Goal: Task Accomplishment & Management: Complete application form

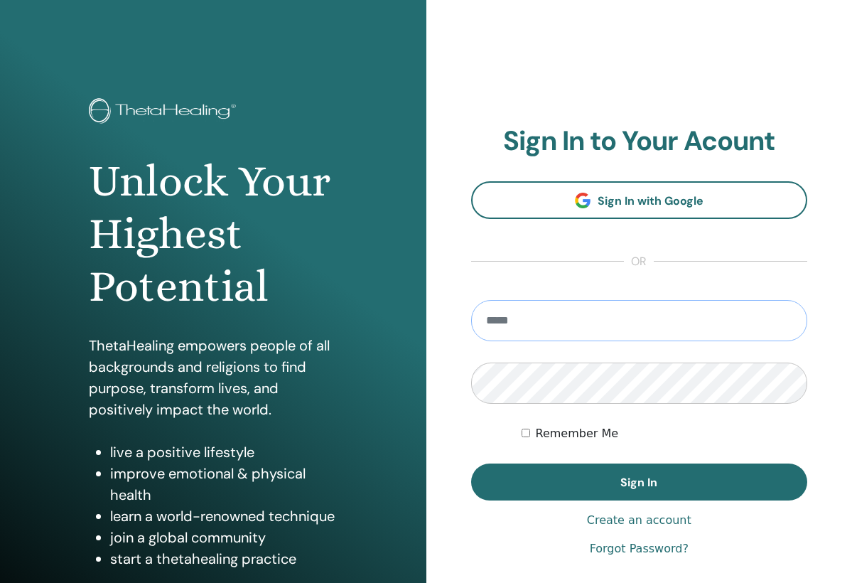
type input "**********"
click at [639, 482] on button "Sign In" at bounding box center [639, 481] width 337 height 37
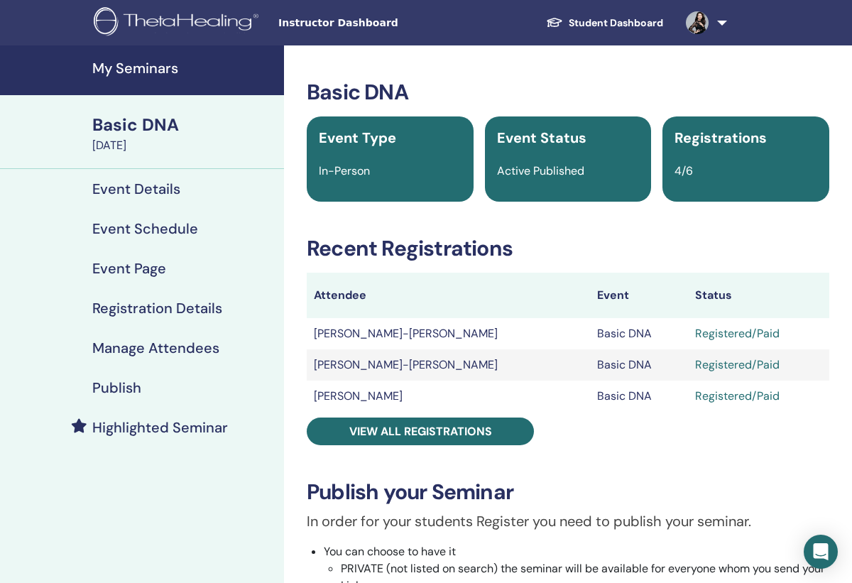
click at [589, 21] on link "Student Dashboard" at bounding box center [605, 23] width 140 height 26
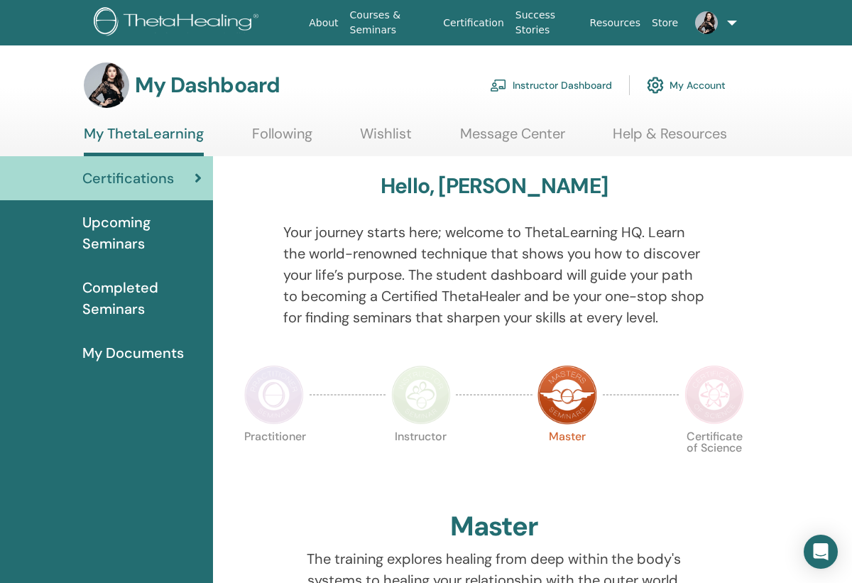
click at [552, 86] on link "Instructor Dashboard" at bounding box center [551, 85] width 122 height 31
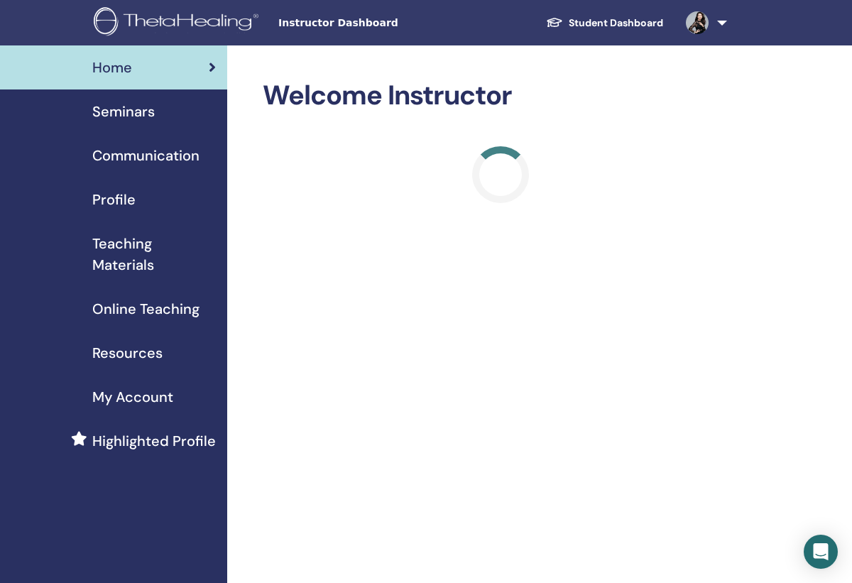
click at [169, 117] on div "Seminars" at bounding box center [113, 111] width 205 height 21
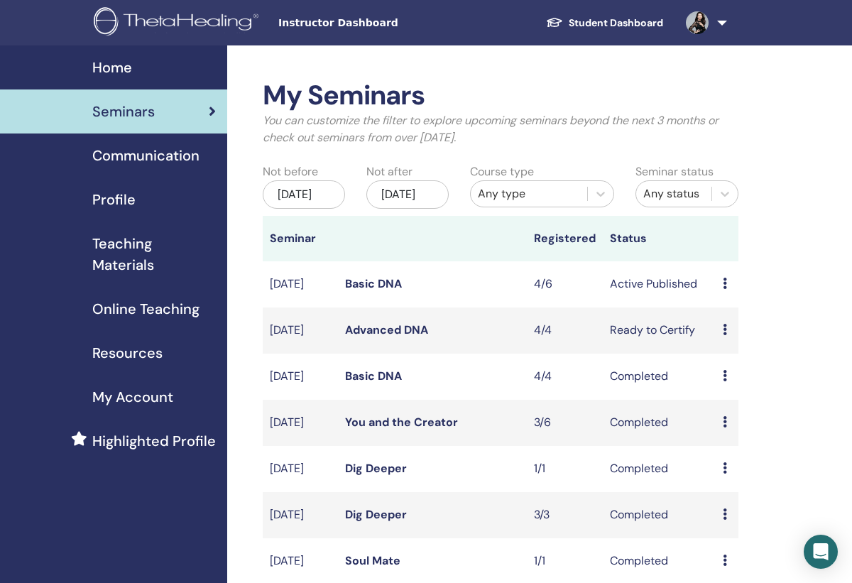
click at [347, 291] on link "Basic DNA" at bounding box center [373, 283] width 57 height 15
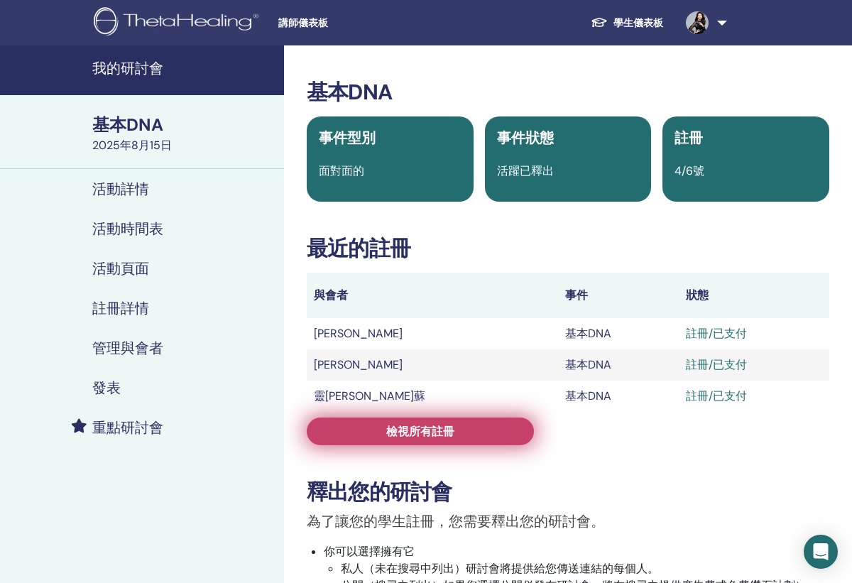
click at [504, 438] on link "檢視所有註冊" at bounding box center [420, 432] width 227 height 28
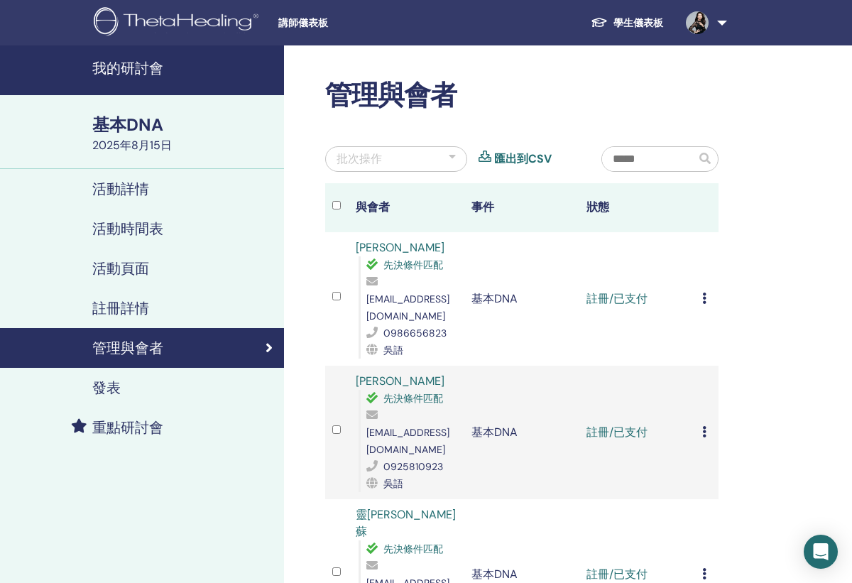
click at [626, 21] on link "學生儀表板" at bounding box center [627, 23] width 95 height 26
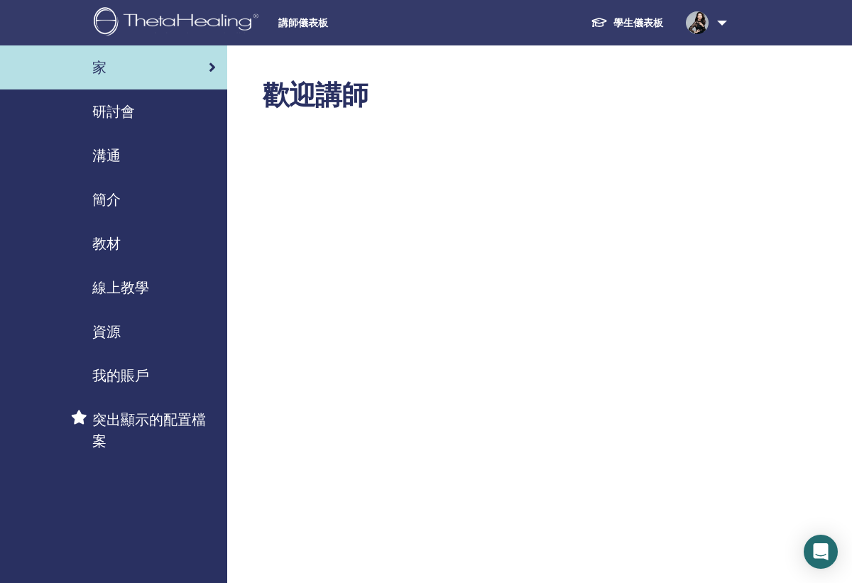
click at [124, 105] on span "研討會" at bounding box center [113, 111] width 43 height 21
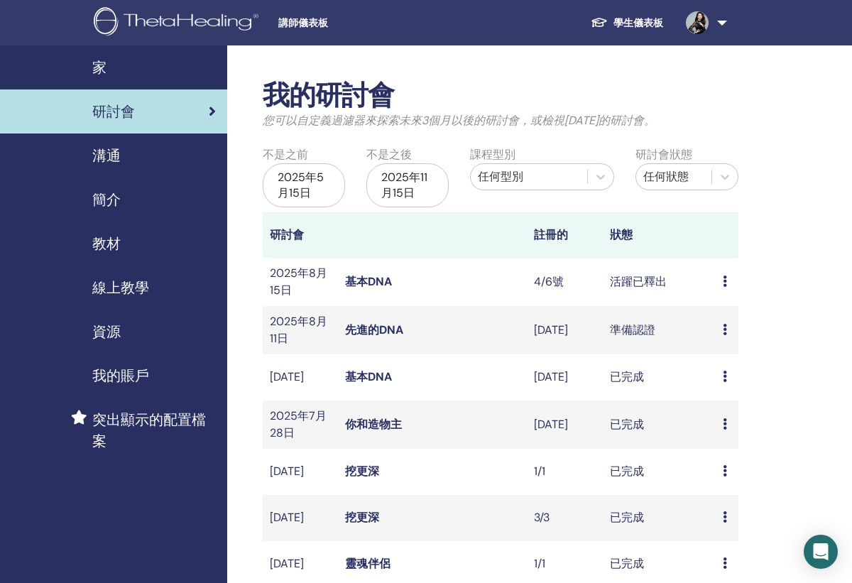
click at [367, 323] on link "先進的DNA" at bounding box center [374, 330] width 58 height 15
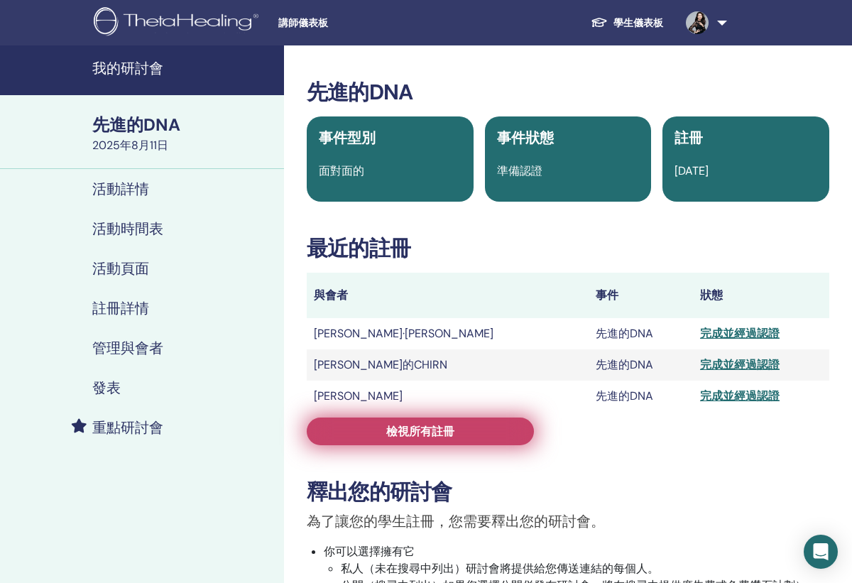
click at [481, 433] on link "檢視所有註冊" at bounding box center [420, 432] width 227 height 28
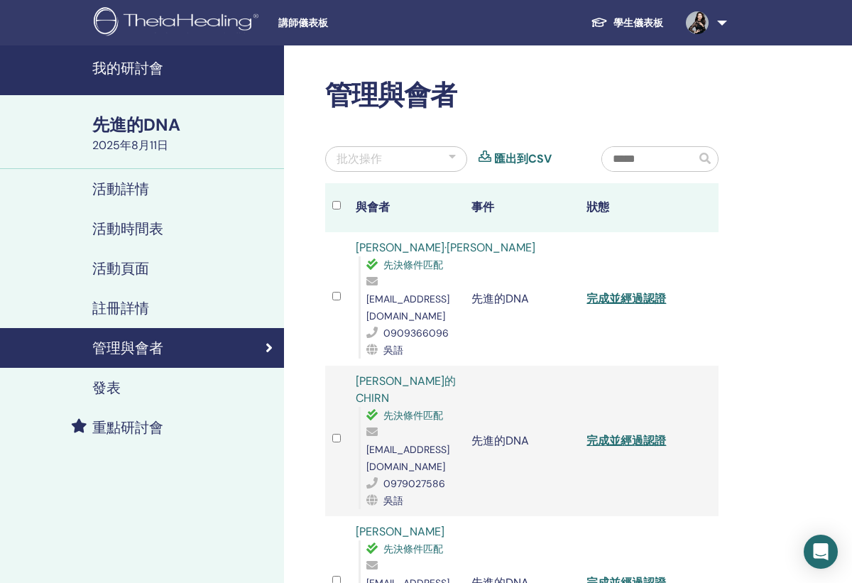
click at [618, 296] on link "完成並經過認證" at bounding box center [627, 298] width 80 height 15
click at [626, 433] on link "完成並經過認證" at bounding box center [627, 440] width 80 height 15
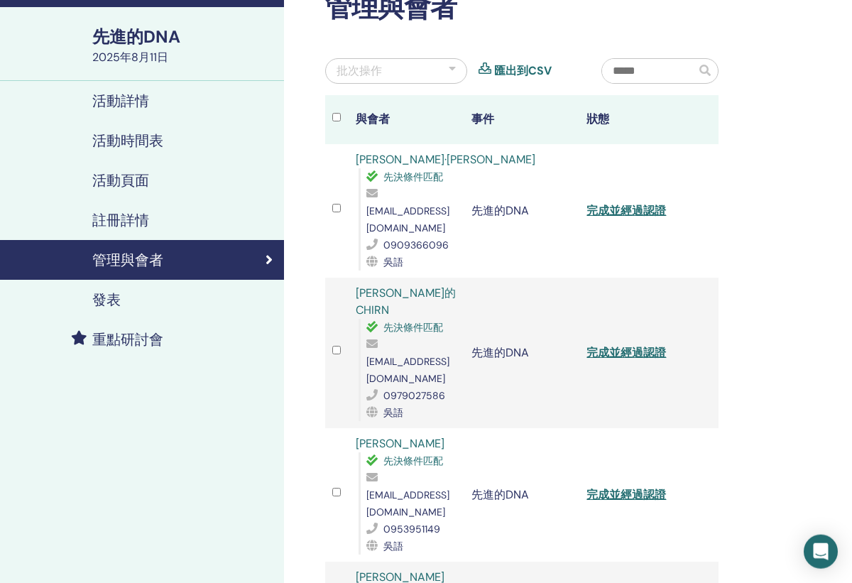
scroll to position [94, 0]
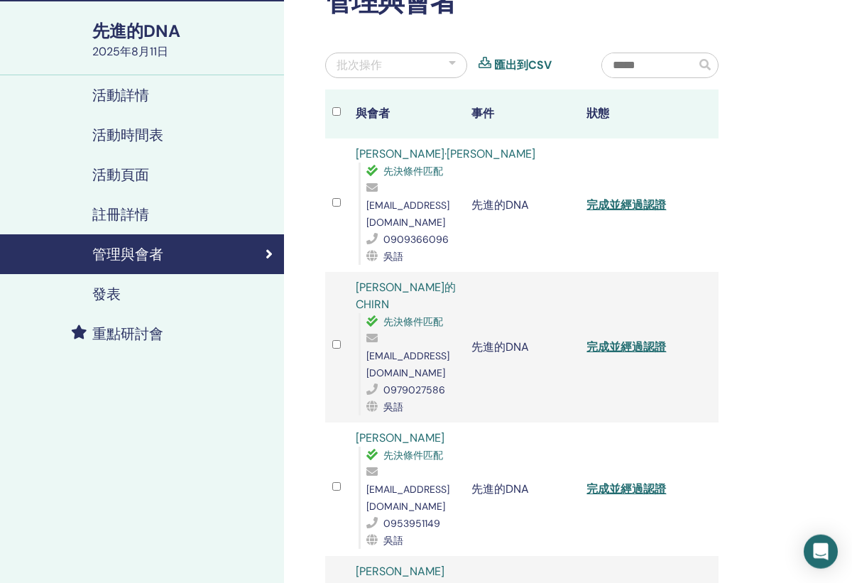
click at [628, 482] on link "完成並經過認證" at bounding box center [627, 489] width 80 height 15
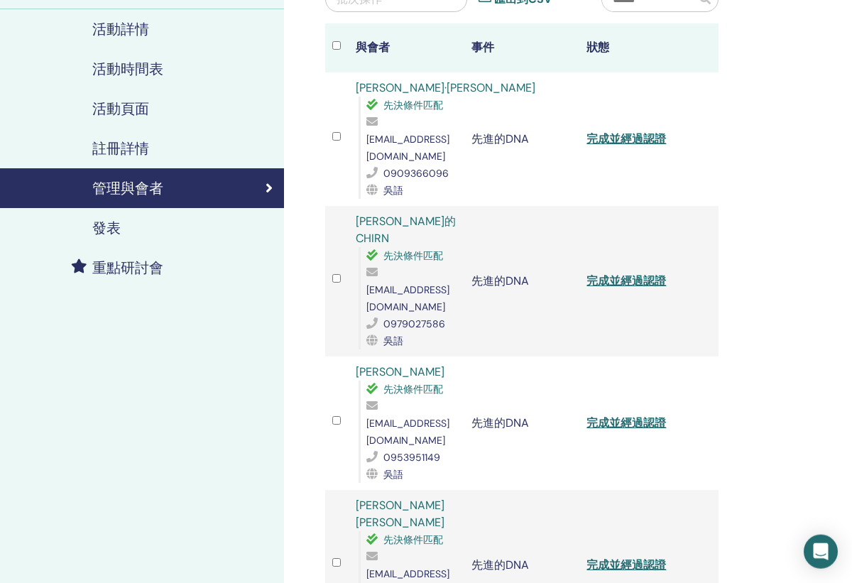
scroll to position [165, 0]
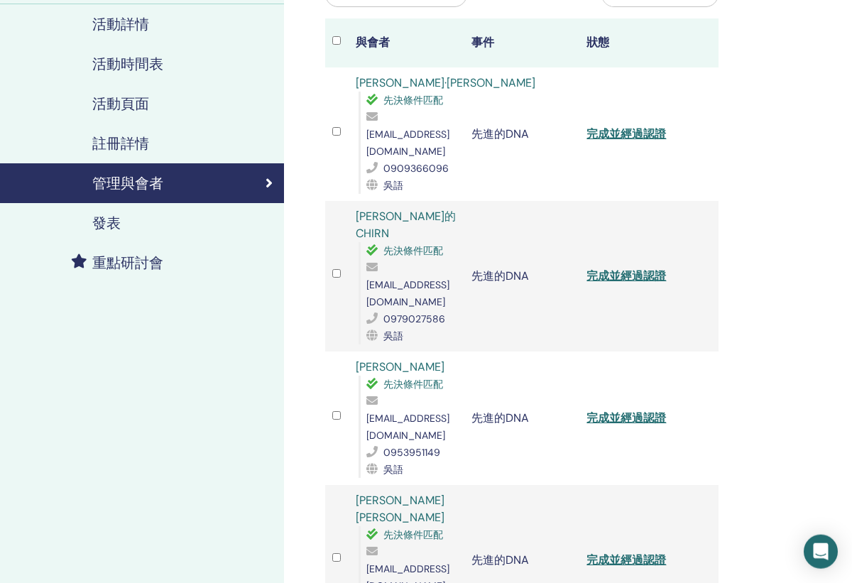
click at [624, 553] on link "完成並經過認證" at bounding box center [627, 560] width 80 height 15
click at [263, 329] on div "我的研討會 先進的DNA 2025年8月11日 活動詳情 活動時間表 活動頁面 註冊詳情 管理與會者 發表 重點研討會" at bounding box center [142, 386] width 284 height 1010
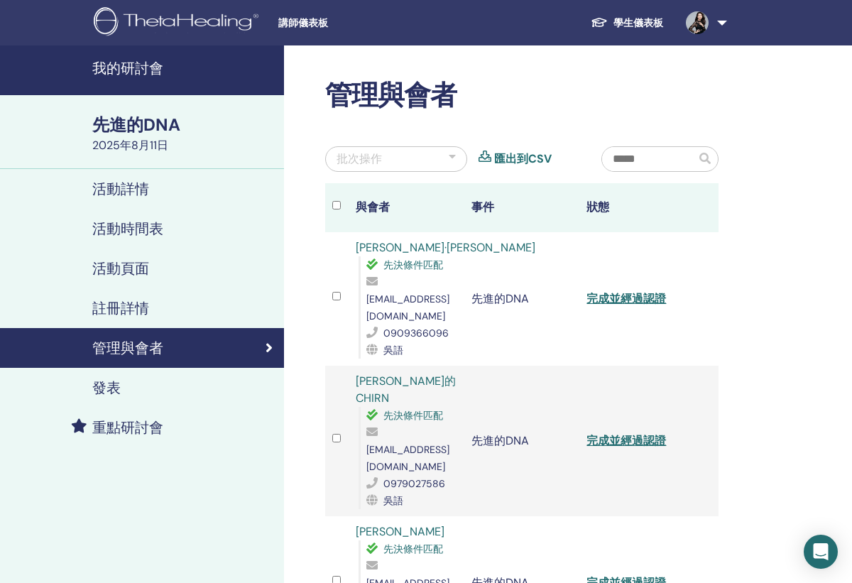
scroll to position [0, 0]
click at [637, 30] on link "學生儀表板" at bounding box center [627, 23] width 95 height 26
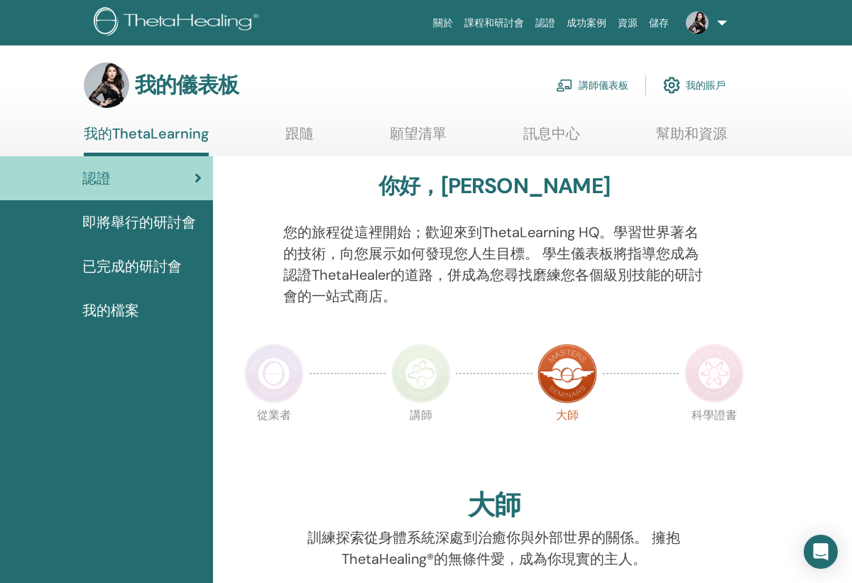
click at [589, 87] on link "講師儀表板" at bounding box center [592, 85] width 72 height 31
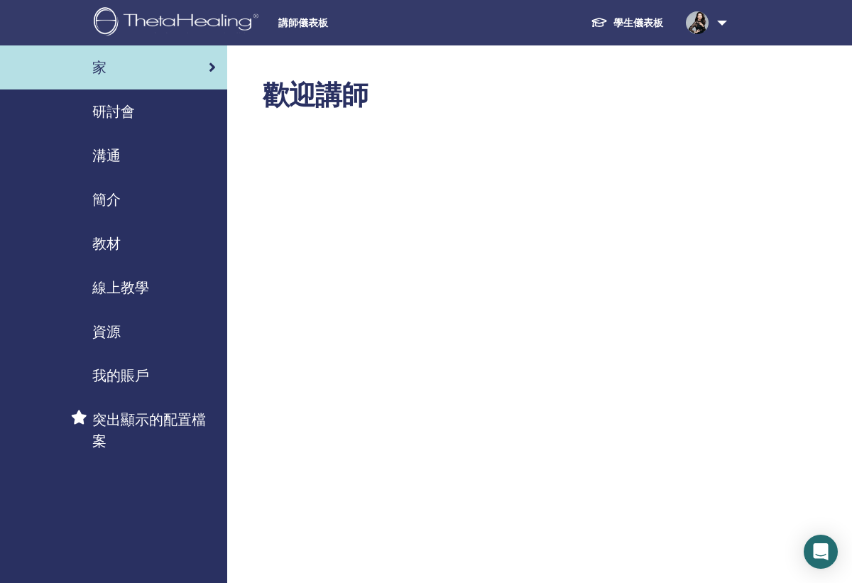
click at [113, 115] on span "研討會" at bounding box center [113, 111] width 43 height 21
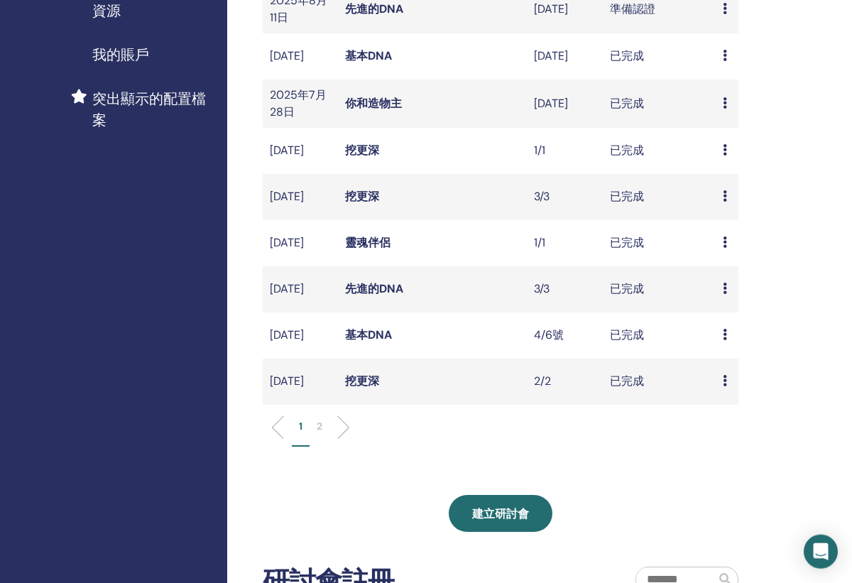
scroll to position [329, 0]
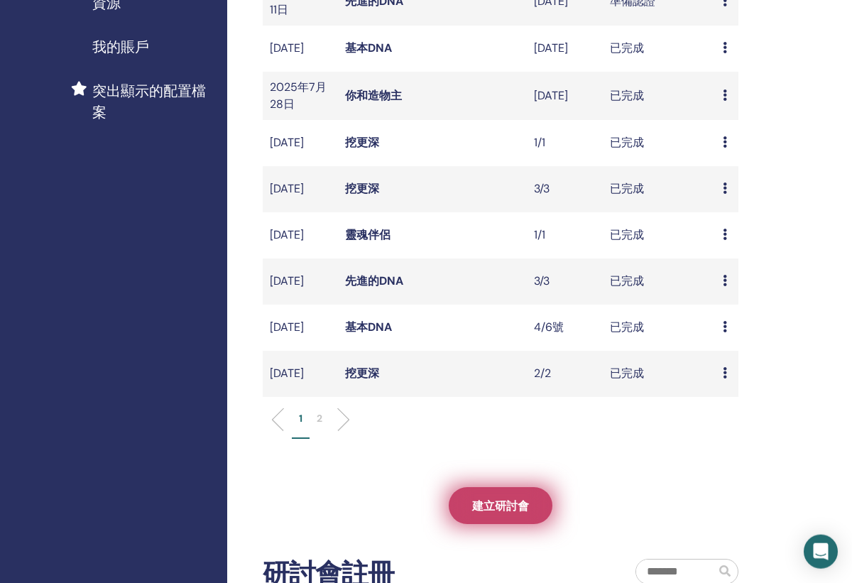
click at [492, 514] on span "建立研討會" at bounding box center [500, 506] width 57 height 15
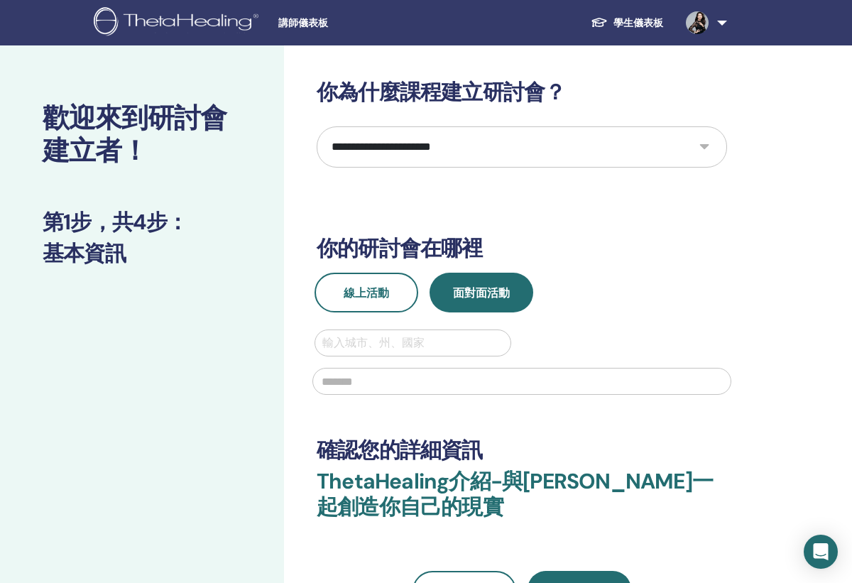
select select "**"
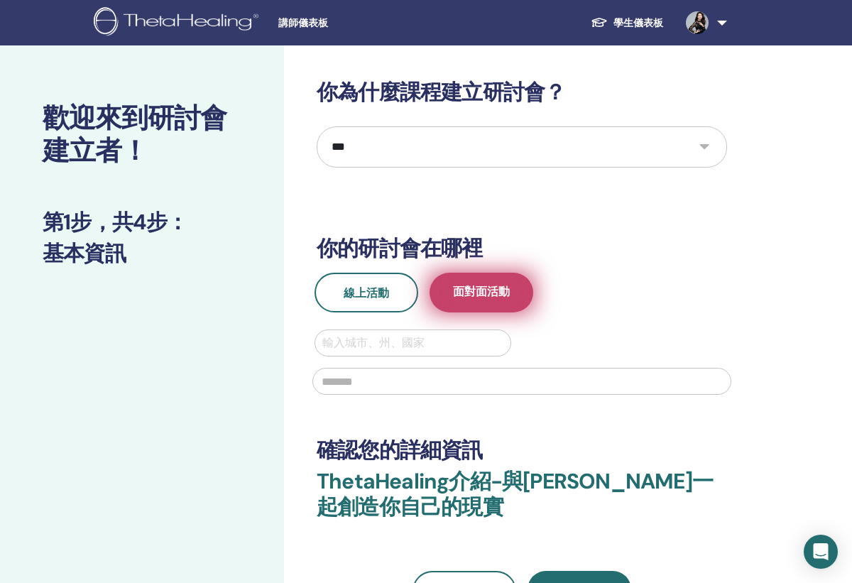
click at [485, 303] on button "面對面活動" at bounding box center [482, 293] width 104 height 40
click at [485, 297] on span "面對面活動" at bounding box center [481, 293] width 57 height 18
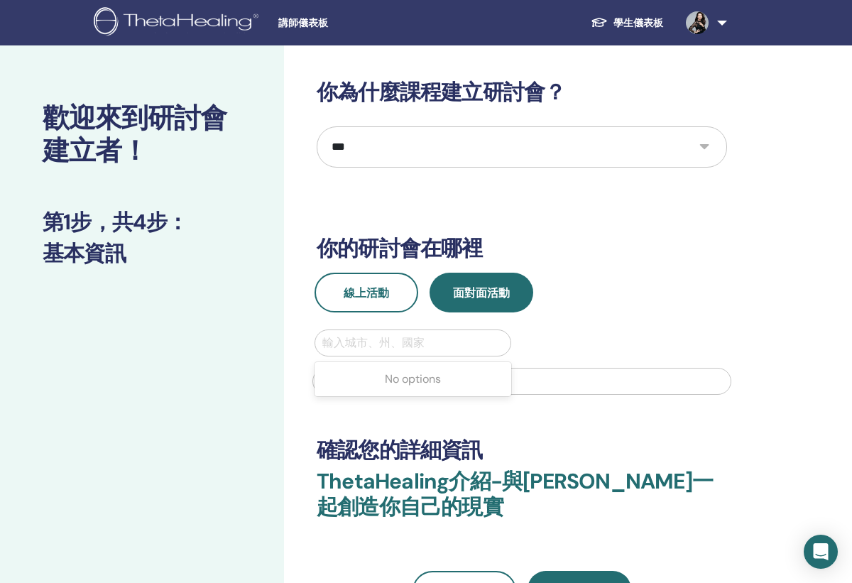
click at [479, 335] on div at bounding box center [413, 343] width 181 height 20
type input "******"
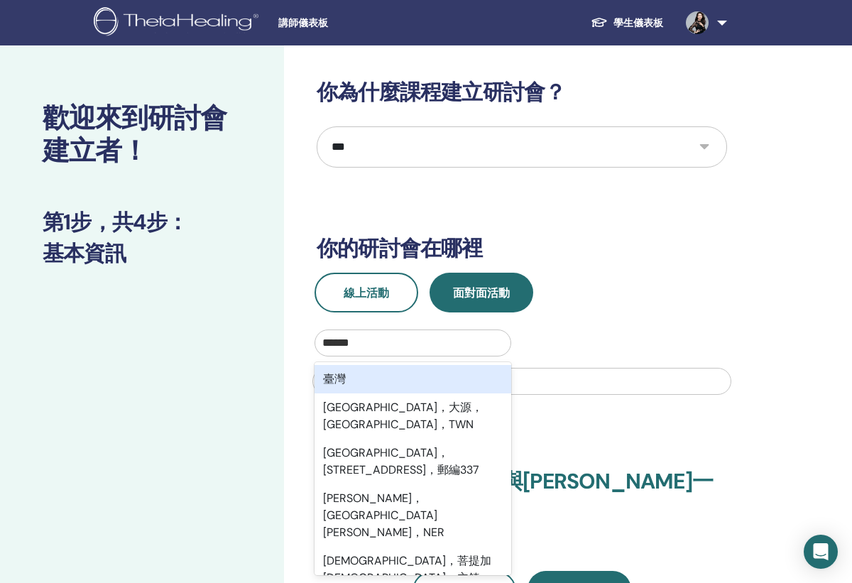
click at [452, 383] on div "臺灣" at bounding box center [413, 379] width 197 height 28
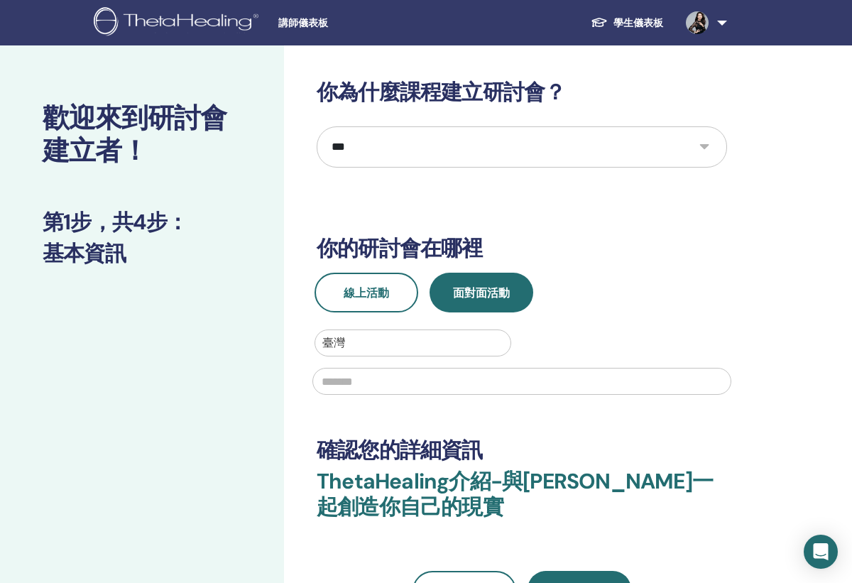
paste input "**********"
type input "**********"
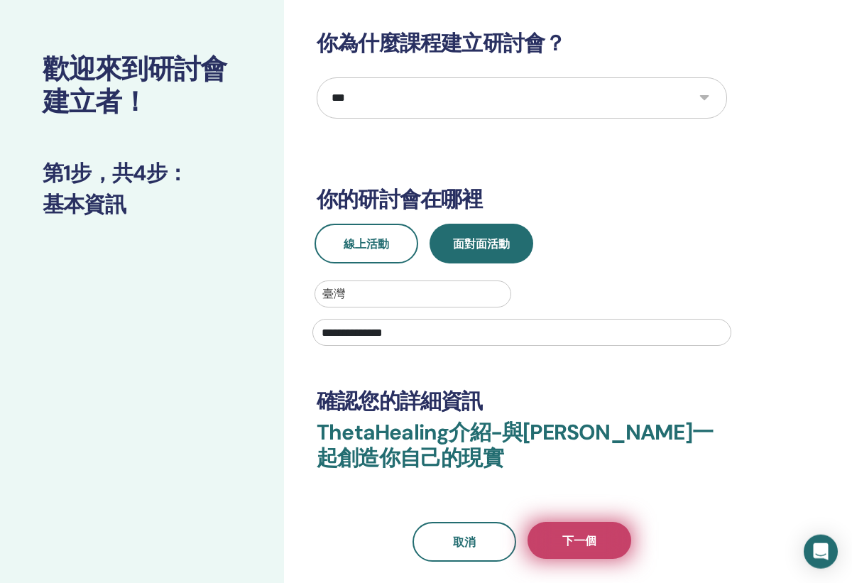
click at [583, 555] on button "下一個" at bounding box center [580, 540] width 104 height 37
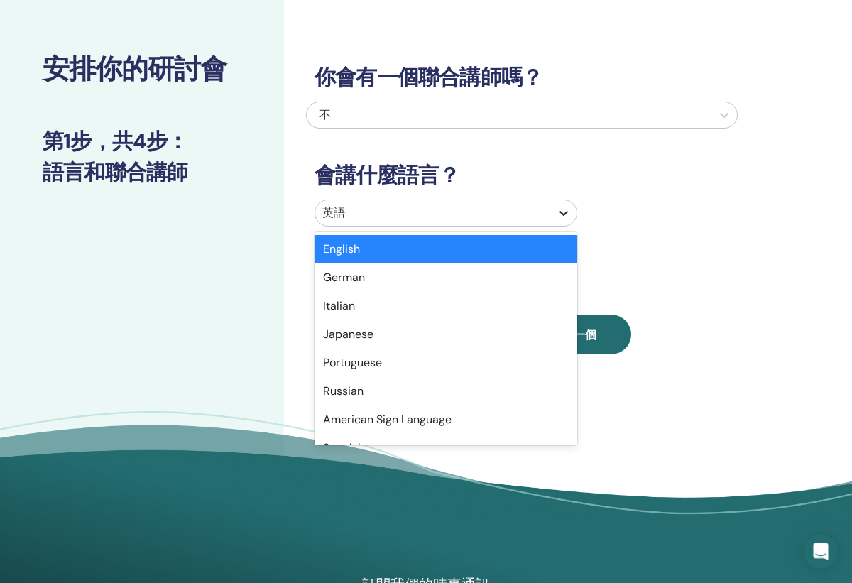
click at [557, 216] on icon at bounding box center [564, 213] width 14 height 14
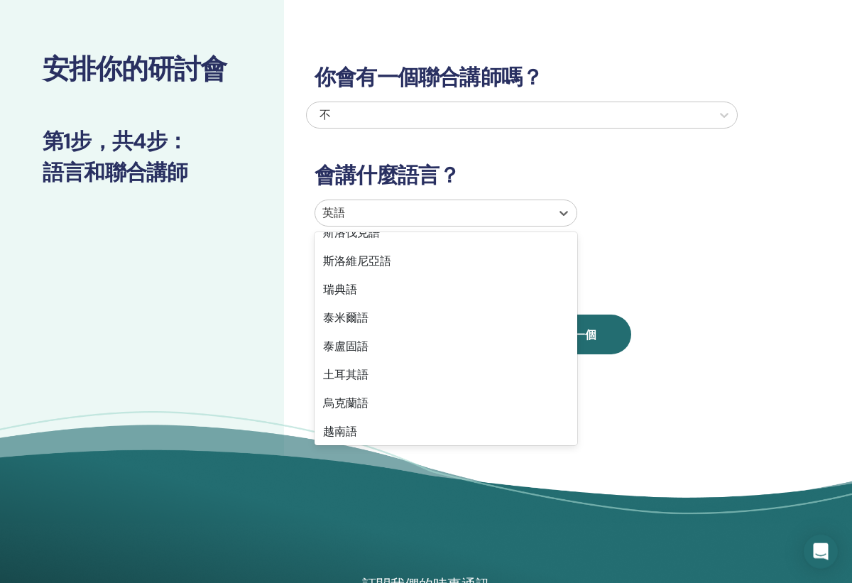
scroll to position [1128, 0]
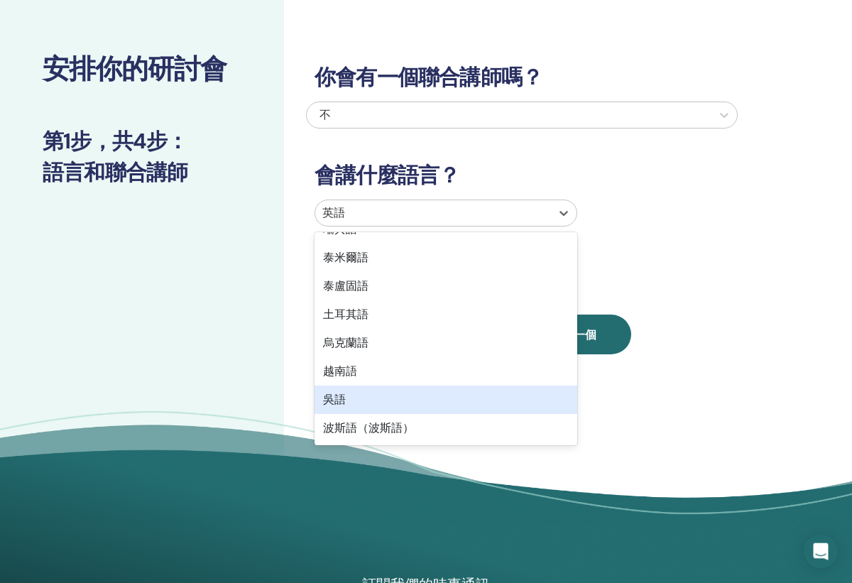
click at [551, 397] on div "吳語" at bounding box center [446, 400] width 263 height 28
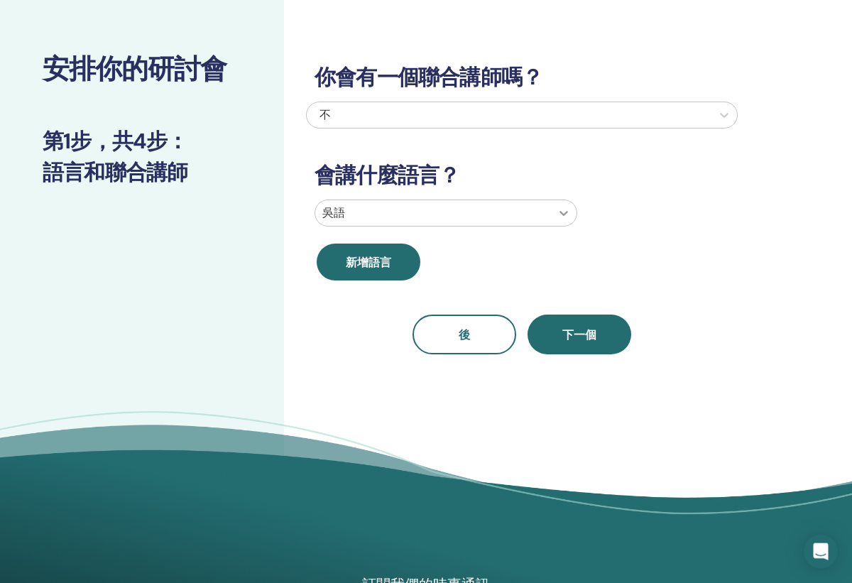
click at [560, 217] on icon at bounding box center [564, 213] width 14 height 14
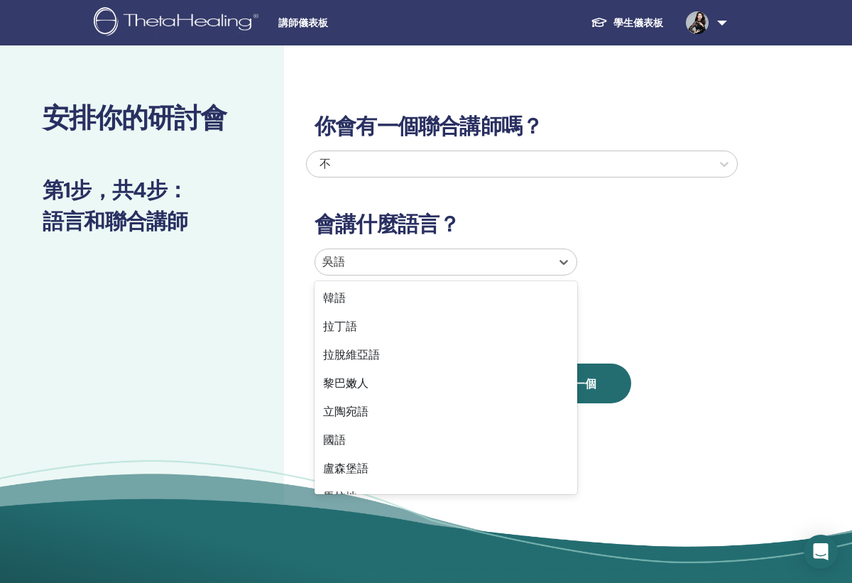
scroll to position [711, 0]
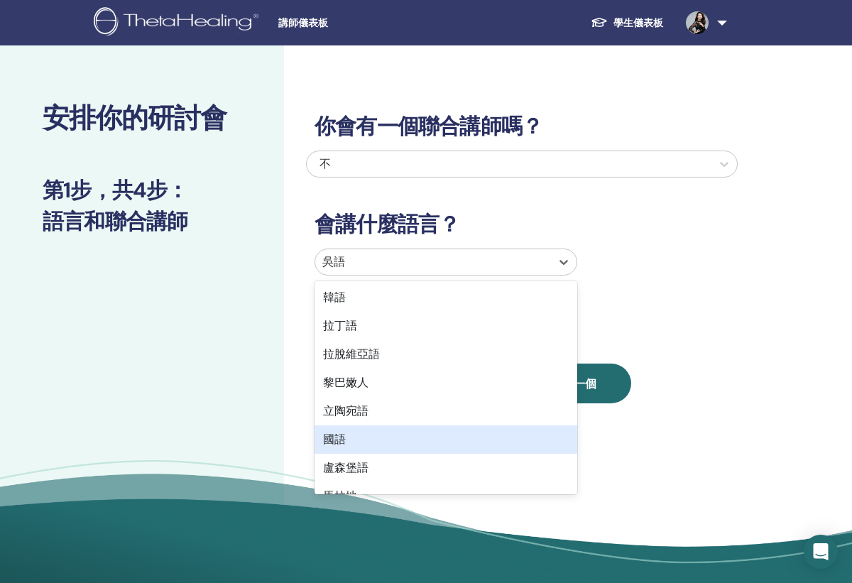
click at [552, 436] on div "國語" at bounding box center [446, 440] width 263 height 28
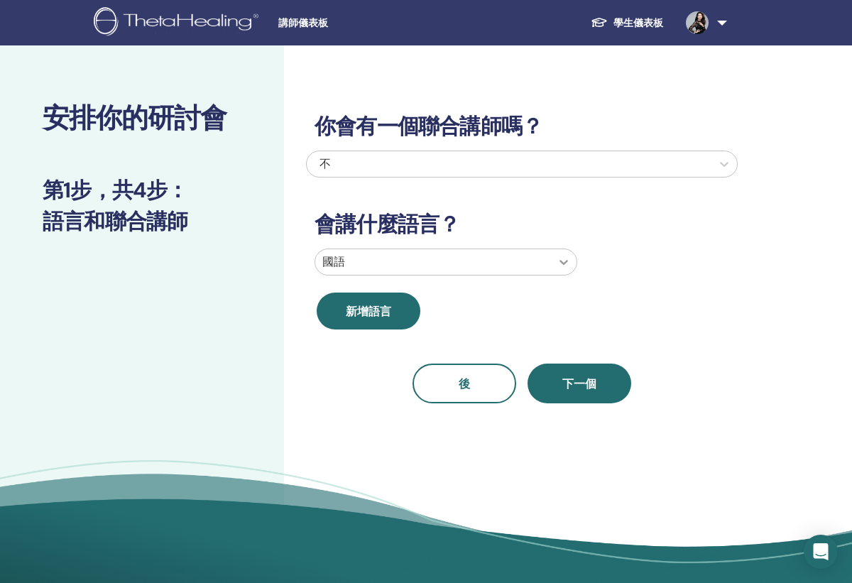
click at [555, 254] on div at bounding box center [564, 262] width 26 height 26
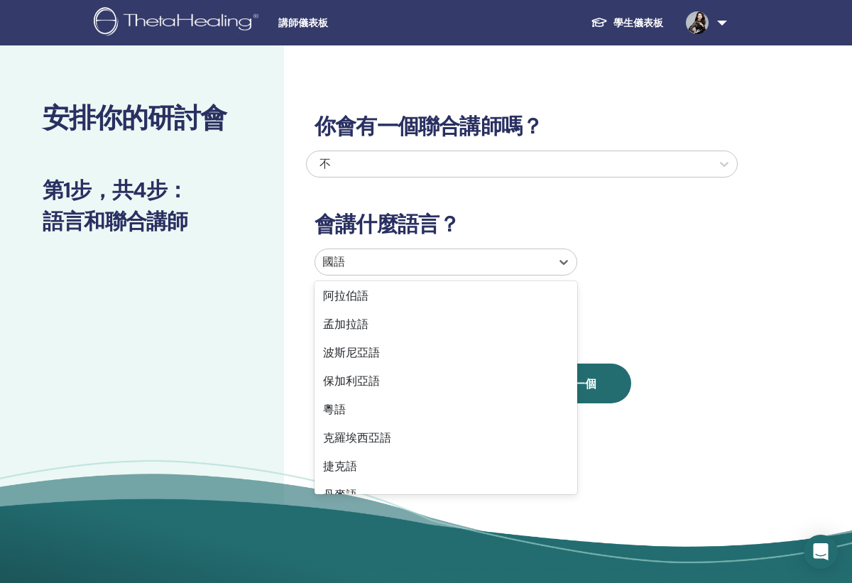
scroll to position [0, 0]
click at [656, 345] on div "你會有一個聯合講師嗎？ 不 會講什麼語言？ option Latvian focused, 28 of 47. 47 results available. U…" at bounding box center [522, 242] width 432 height 324
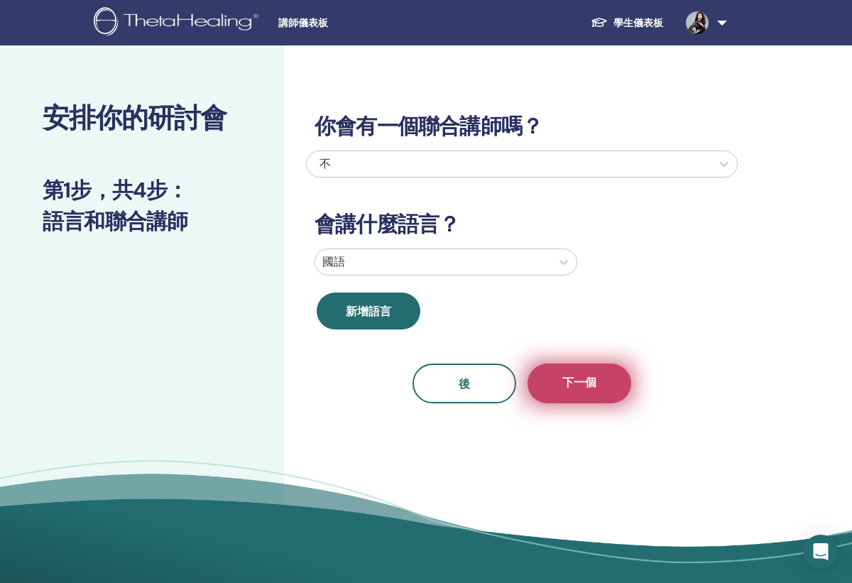
click at [598, 386] on button "下一個" at bounding box center [580, 384] width 104 height 40
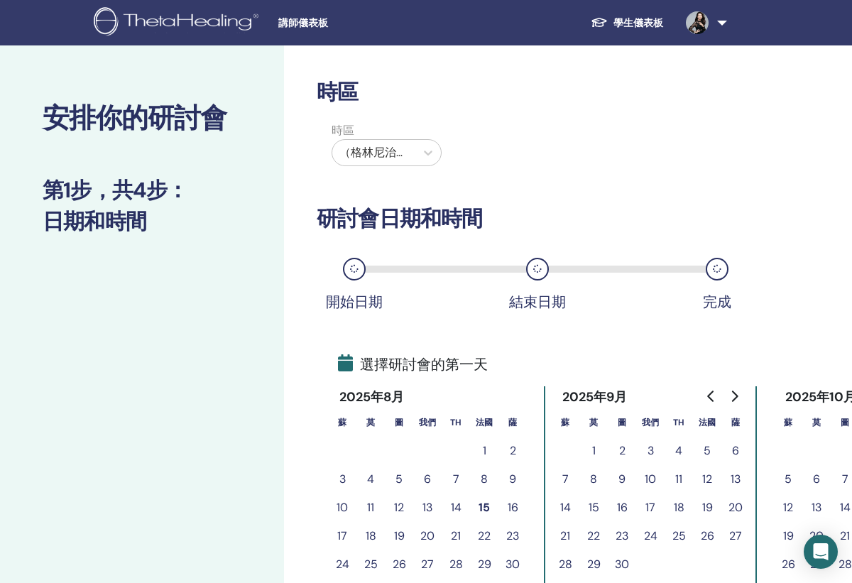
click at [411, 146] on div "（格林尼治標準時間-8）美國/阿拉斯加" at bounding box center [373, 153] width 83 height 26
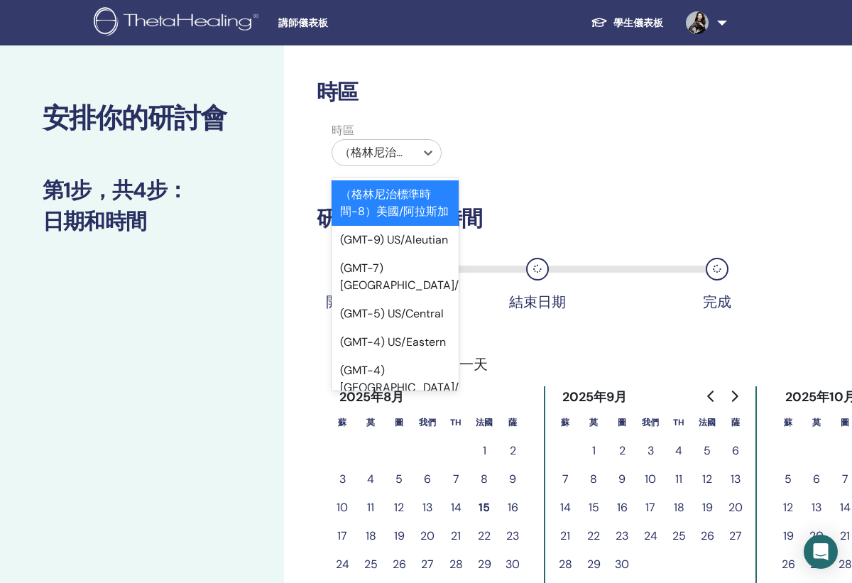
type input "*"
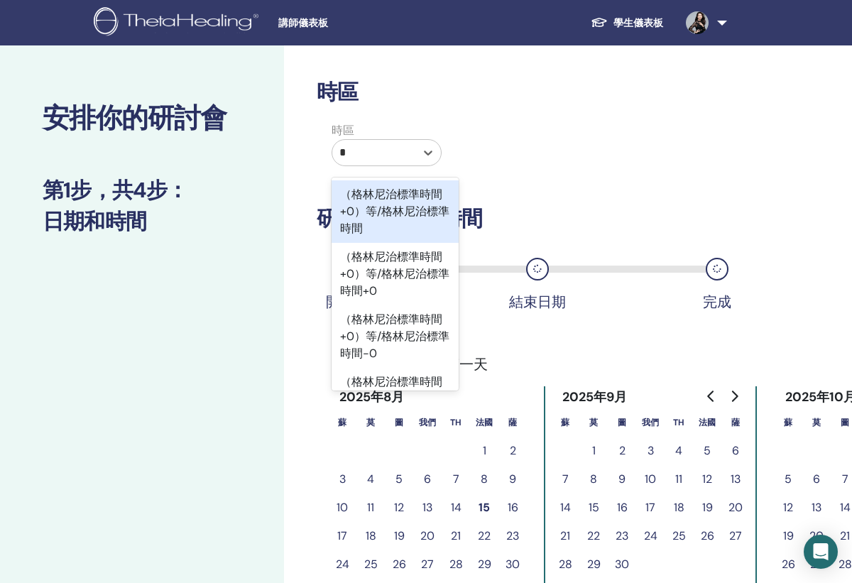
type input "**"
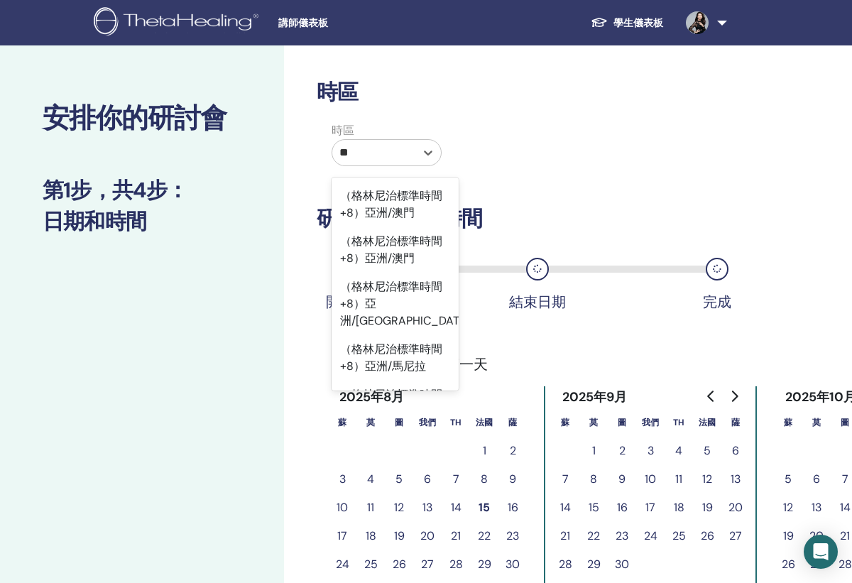
scroll to position [657, 0]
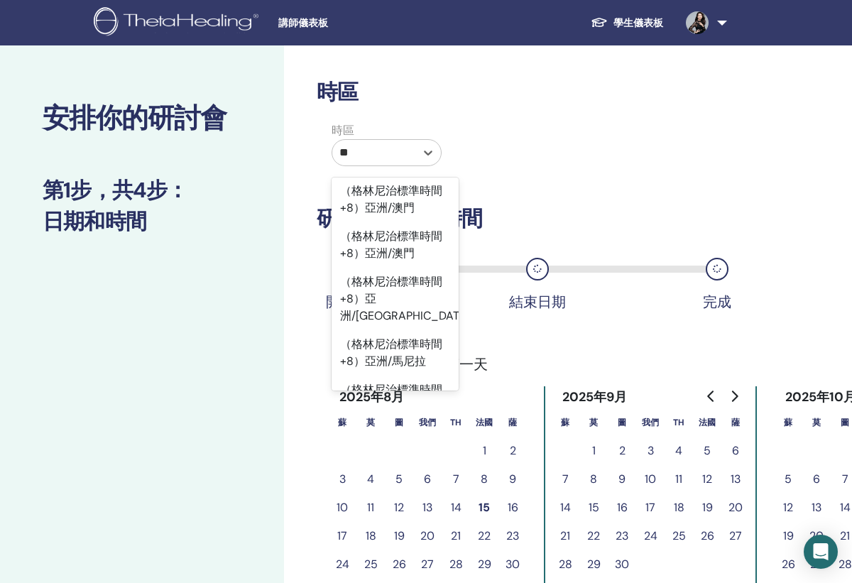
click at [372, 467] on div "（格林尼治標準時間+8）亞洲/臺北" at bounding box center [395, 489] width 127 height 45
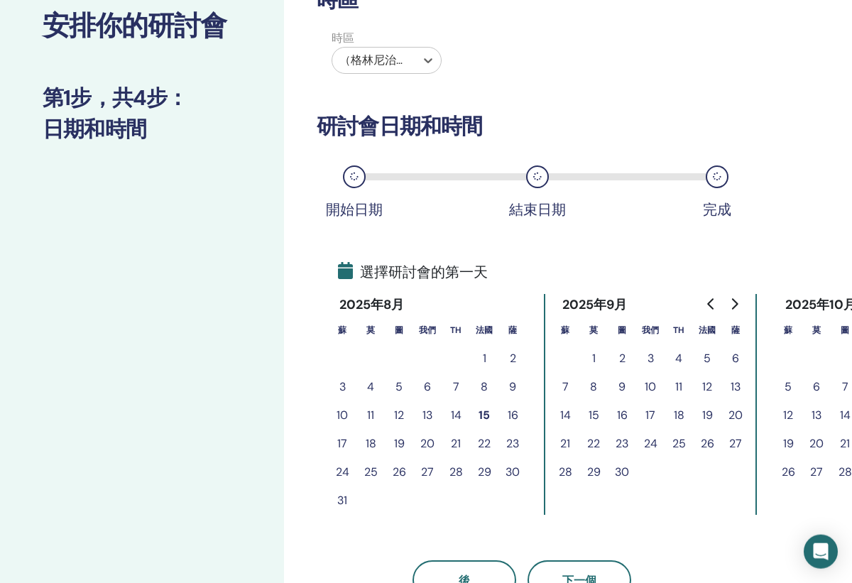
scroll to position [94, 0]
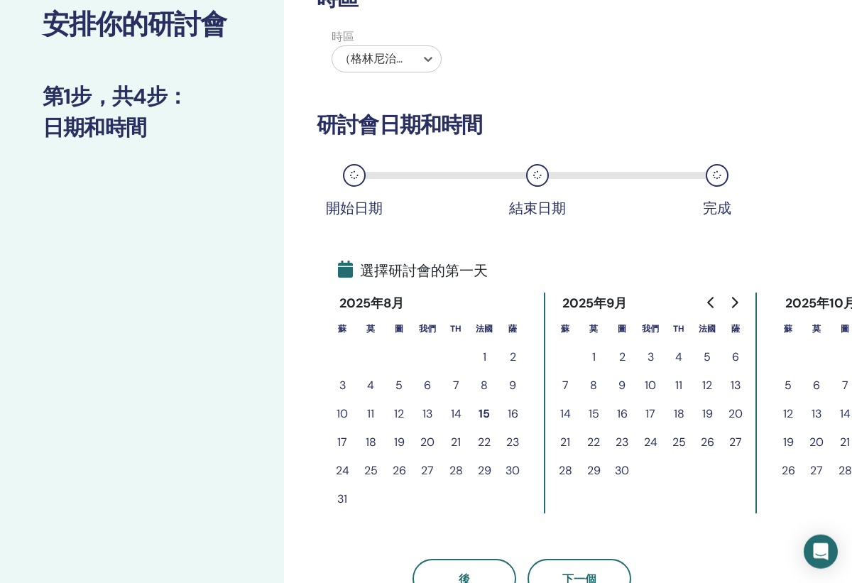
click at [371, 436] on button "18" at bounding box center [371, 442] width 28 height 28
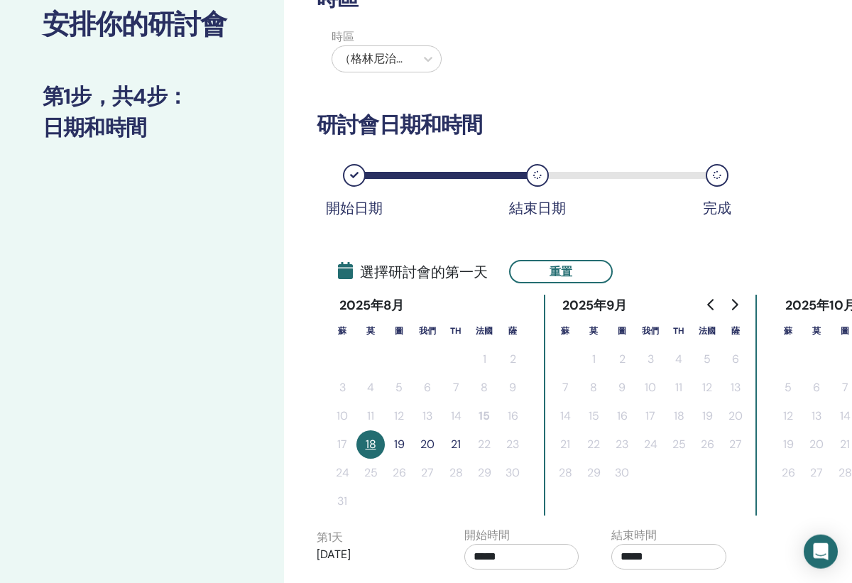
click at [401, 440] on button "19" at bounding box center [399, 445] width 28 height 28
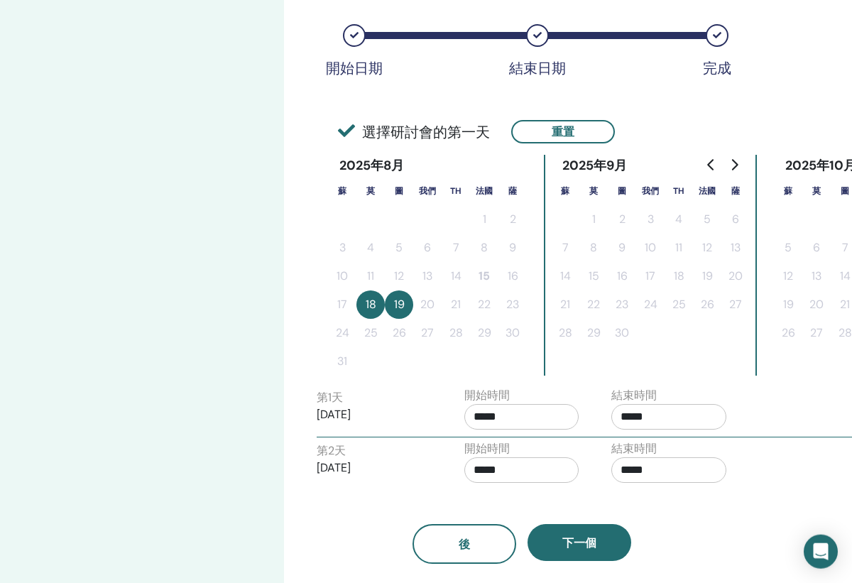
scroll to position [235, 0]
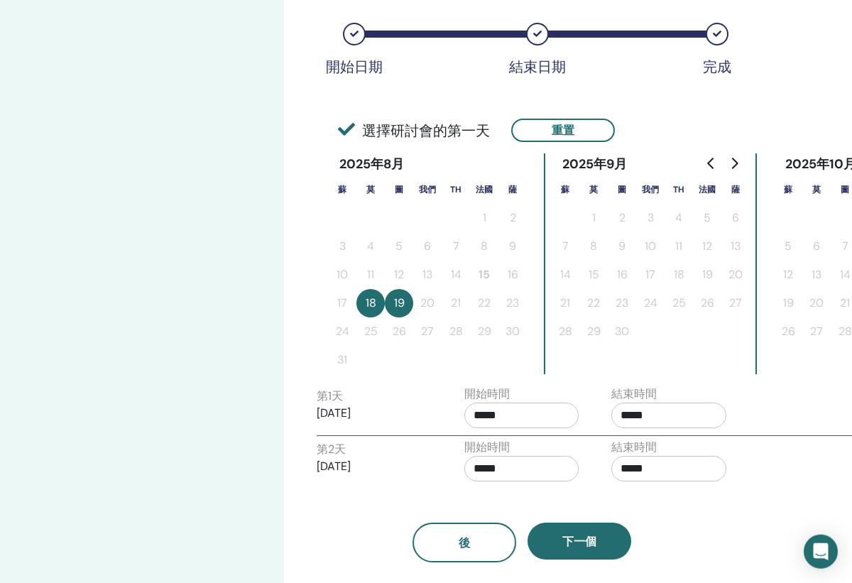
click at [487, 418] on input "*****" at bounding box center [522, 416] width 115 height 26
click at [529, 451] on span "▲" at bounding box center [533, 452] width 28 height 28
type input "*****"
click at [629, 413] on input "*****" at bounding box center [669, 416] width 115 height 26
click at [678, 451] on span "▲" at bounding box center [680, 452] width 28 height 28
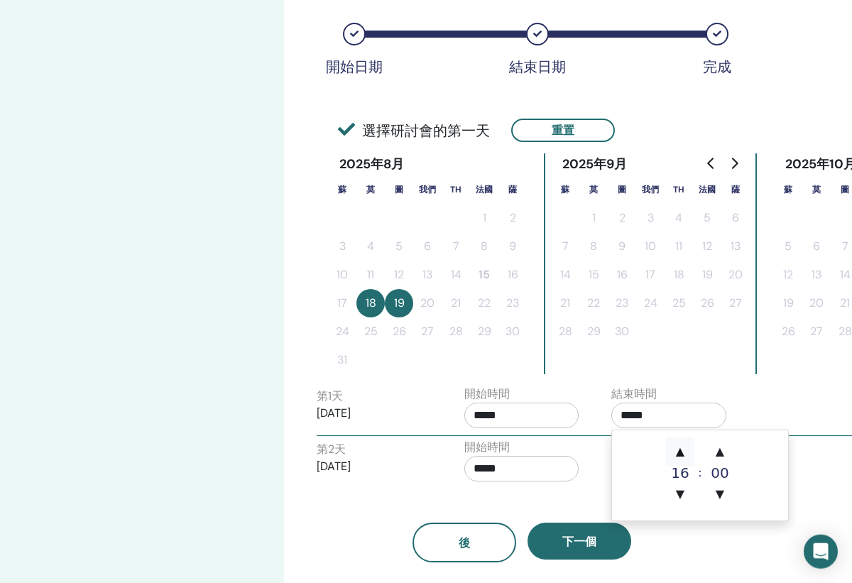
click at [678, 451] on span "▲" at bounding box center [680, 452] width 28 height 28
click at [679, 486] on span "▼" at bounding box center [680, 494] width 28 height 28
type input "*****"
click at [487, 465] on input "*****" at bounding box center [522, 469] width 115 height 26
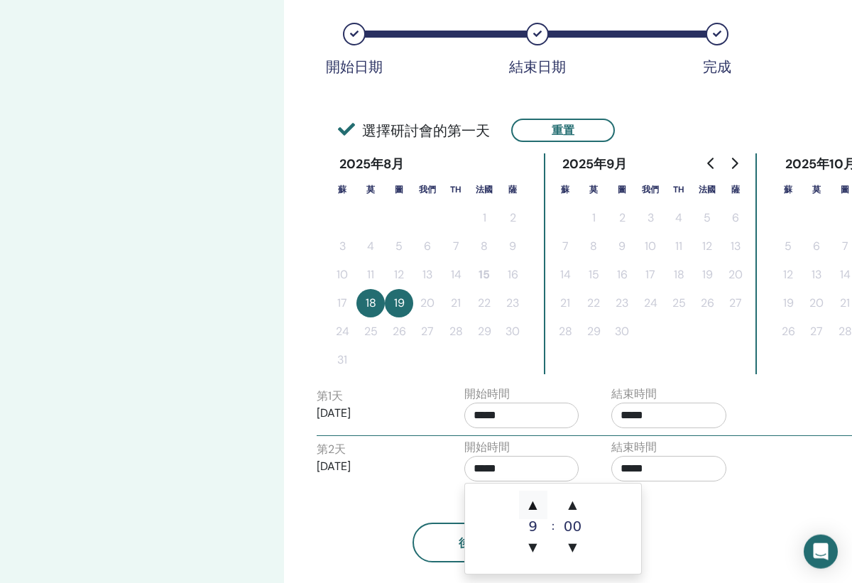
click at [526, 497] on span "▲" at bounding box center [533, 505] width 28 height 28
type input "*****"
click at [629, 468] on input "*****" at bounding box center [669, 469] width 115 height 26
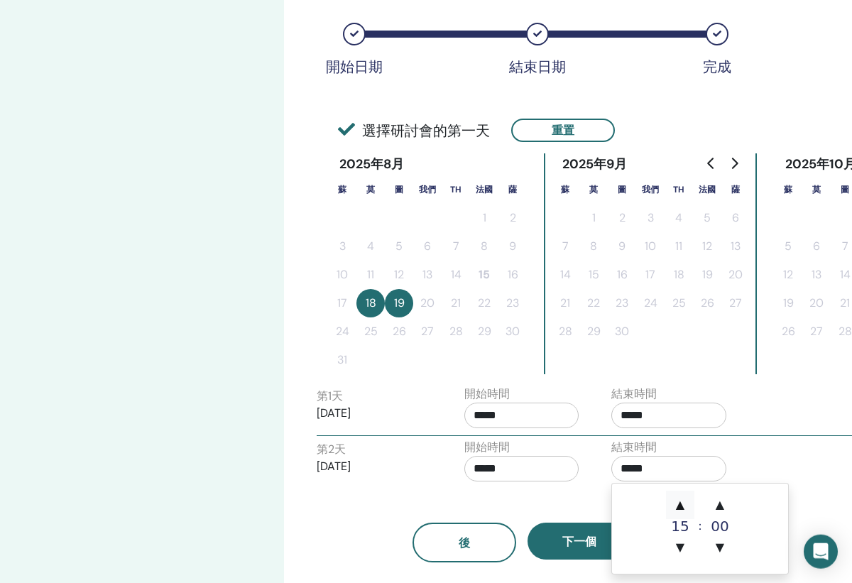
click at [671, 506] on span "▲" at bounding box center [680, 505] width 28 height 28
type input "*****"
click at [594, 492] on div "後 下一個" at bounding box center [522, 526] width 432 height 74
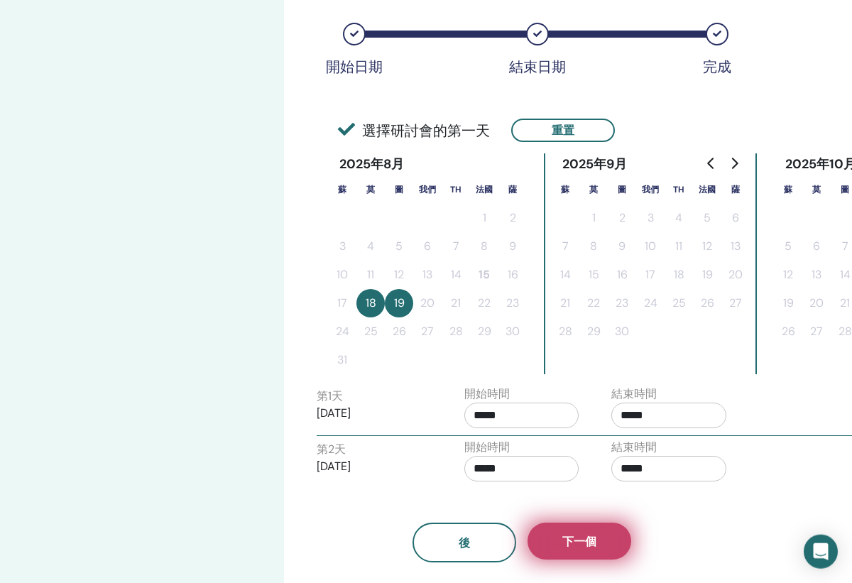
click at [592, 531] on button "下一個" at bounding box center [580, 541] width 104 height 37
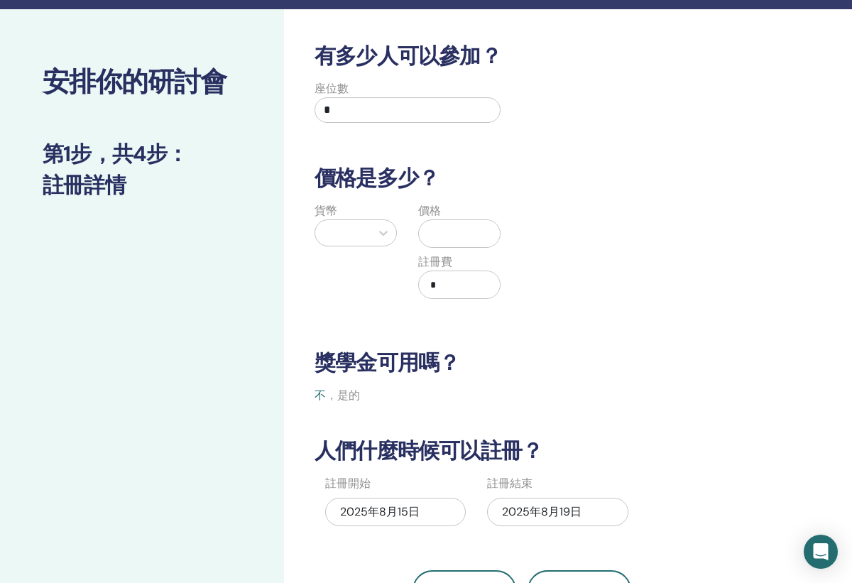
scroll to position [26, 0]
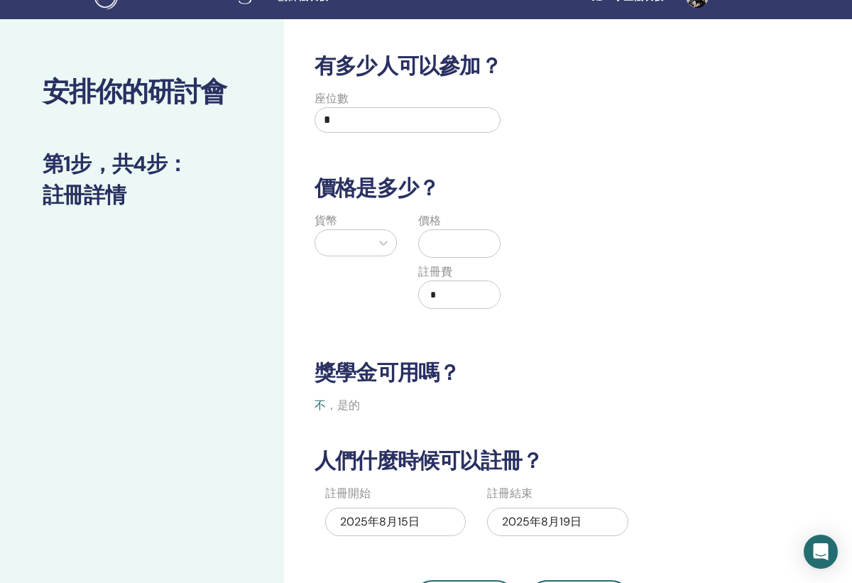
click at [401, 113] on input "*" at bounding box center [408, 120] width 186 height 26
type input "*"
click at [370, 237] on div at bounding box center [342, 243] width 55 height 26
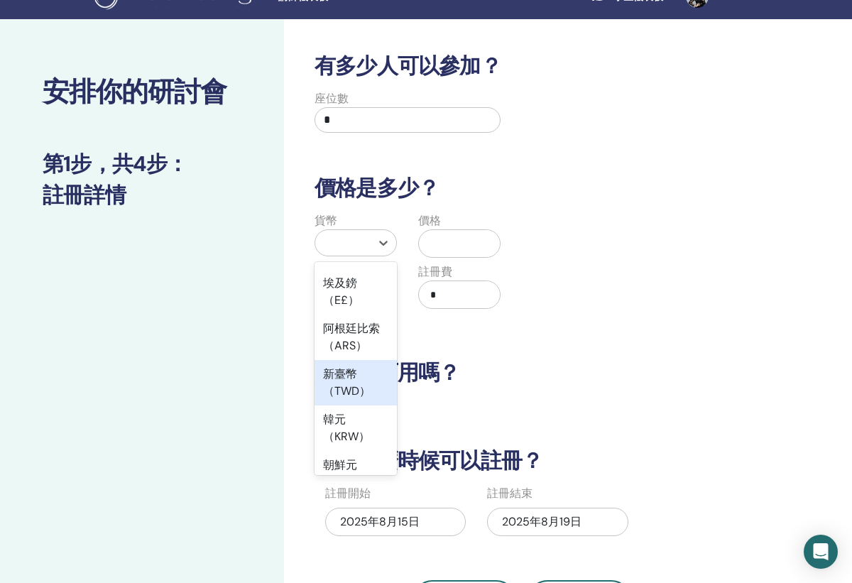
scroll to position [1709, 0]
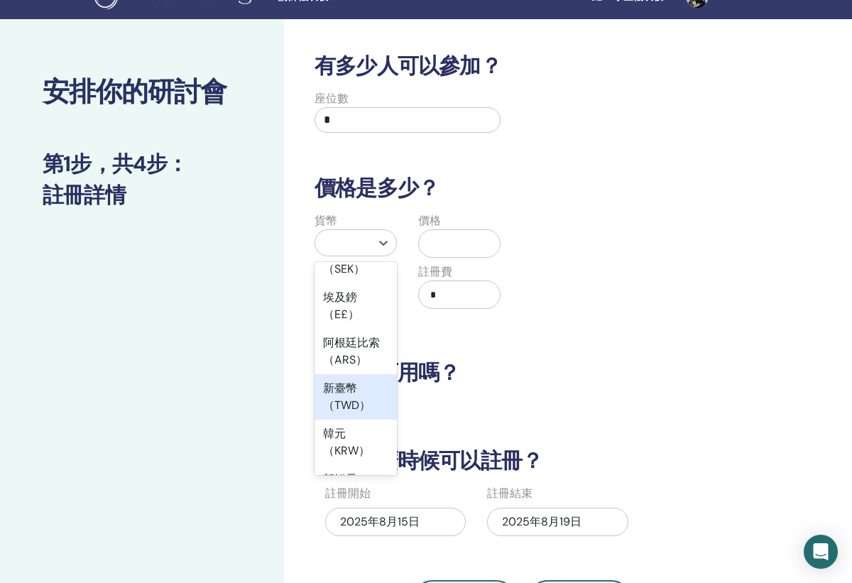
click at [360, 374] on div "新臺幣（TWD）" at bounding box center [356, 396] width 82 height 45
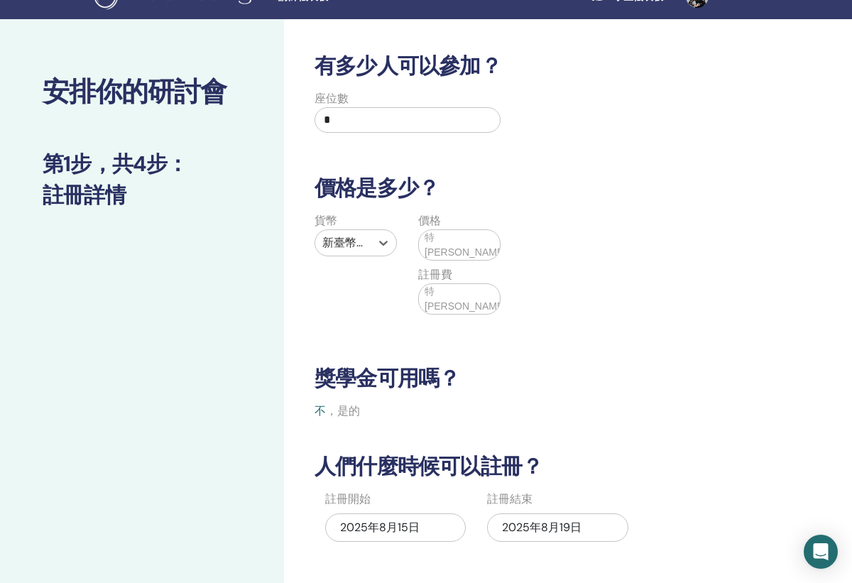
click at [436, 251] on span "特韋德" at bounding box center [466, 245] width 82 height 30
click at [441, 248] on span "特韋德" at bounding box center [466, 245] width 82 height 30
click at [433, 241] on span "特韋德" at bounding box center [466, 245] width 82 height 30
click at [507, 243] on input "text" at bounding box center [512, 245] width 11 height 27
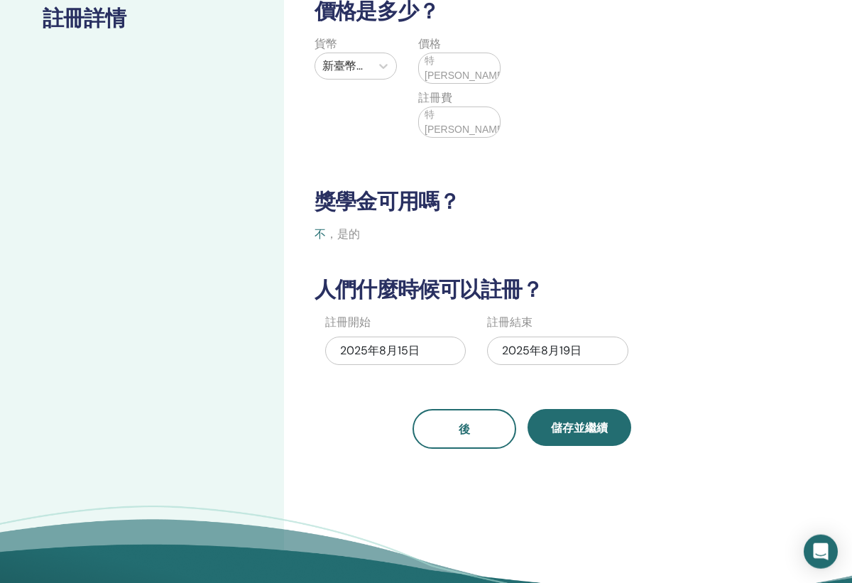
scroll to position [204, 0]
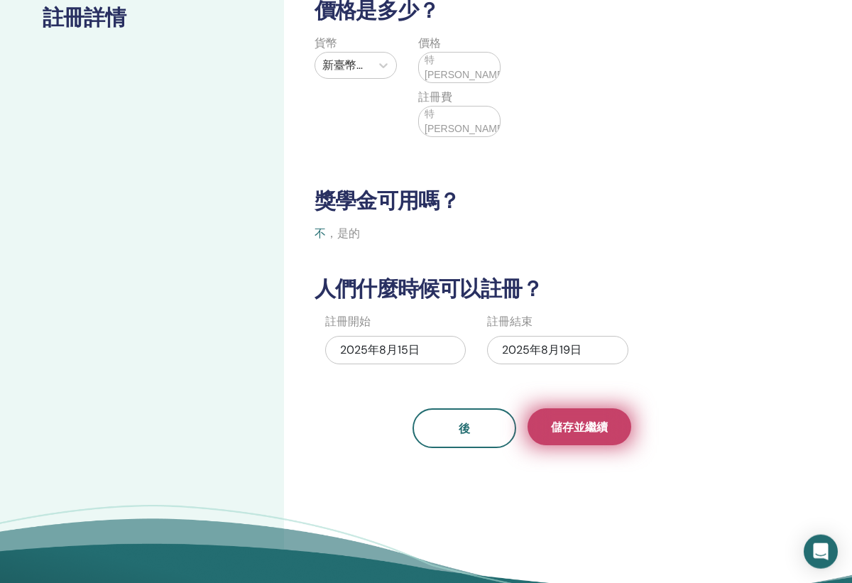
type input "*****"
click at [558, 427] on span "儲存並繼續" at bounding box center [579, 427] width 57 height 15
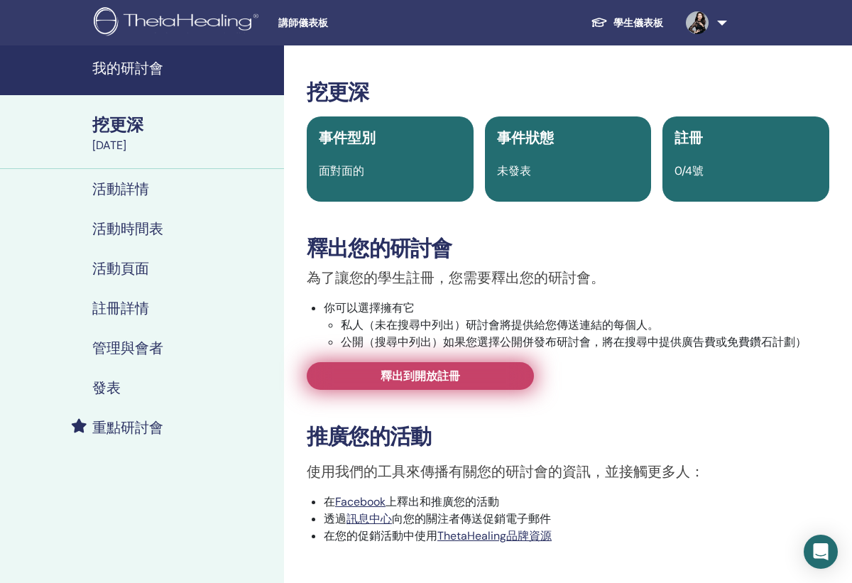
click at [499, 374] on link "釋出到開放註冊" at bounding box center [420, 376] width 227 height 28
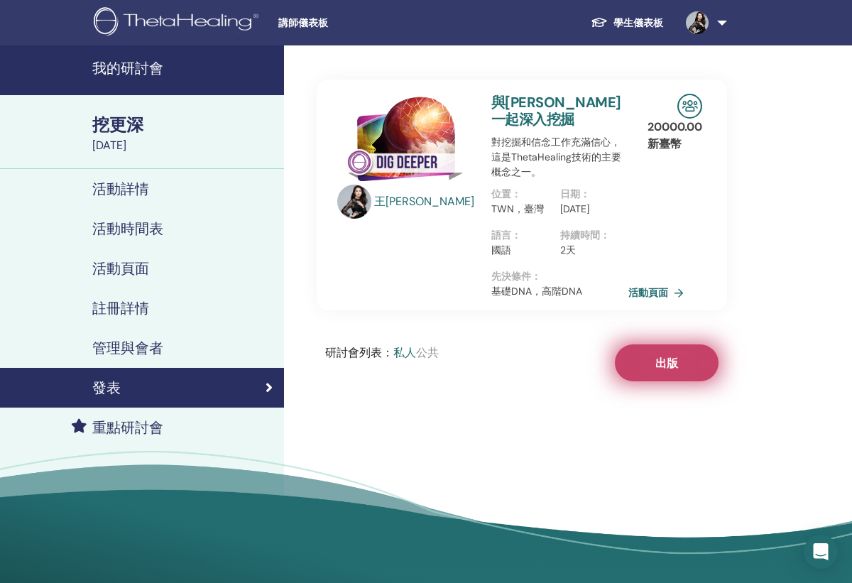
click at [662, 381] on button "出版" at bounding box center [667, 363] width 104 height 37
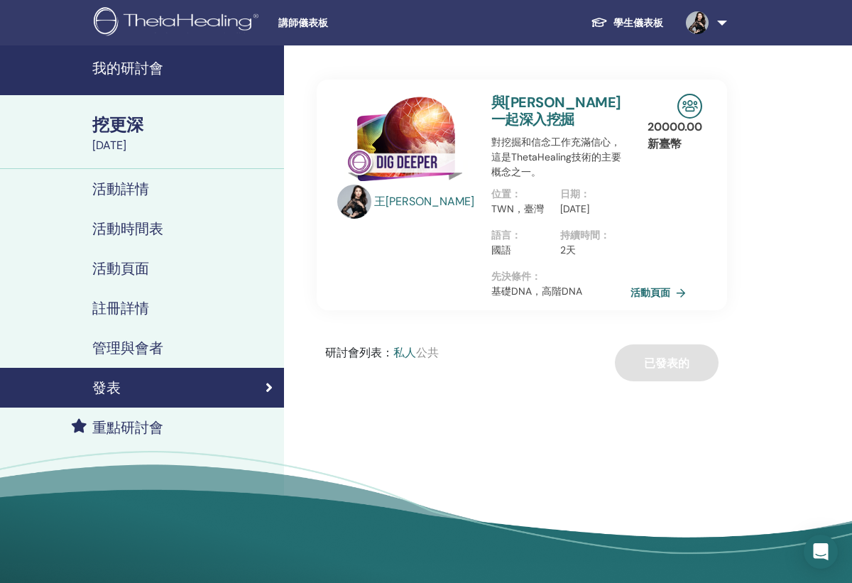
click at [665, 303] on link "活動頁面" at bounding box center [661, 292] width 61 height 21
